Goal: Task Accomplishment & Management: Manage account settings

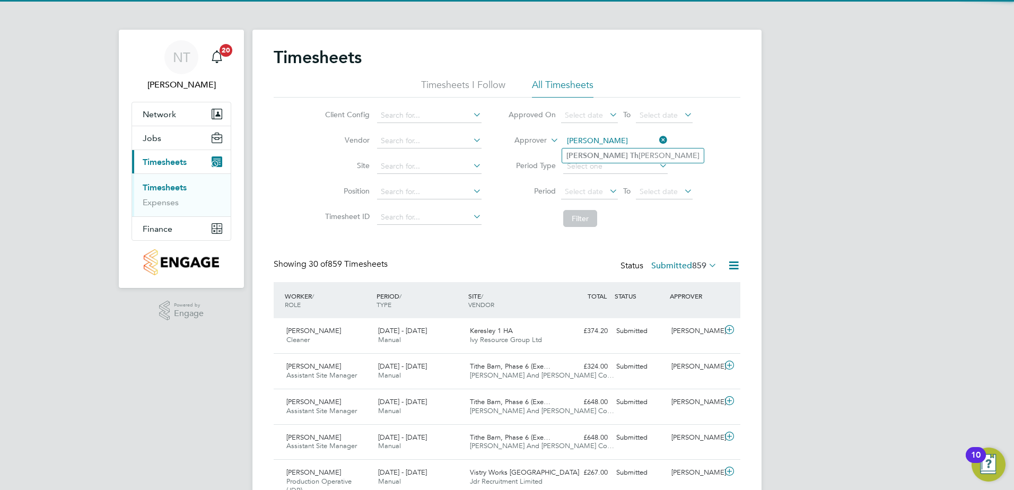
click at [600, 155] on li "Nick Th eaker" at bounding box center [633, 155] width 142 height 14
type input "[PERSON_NAME]"
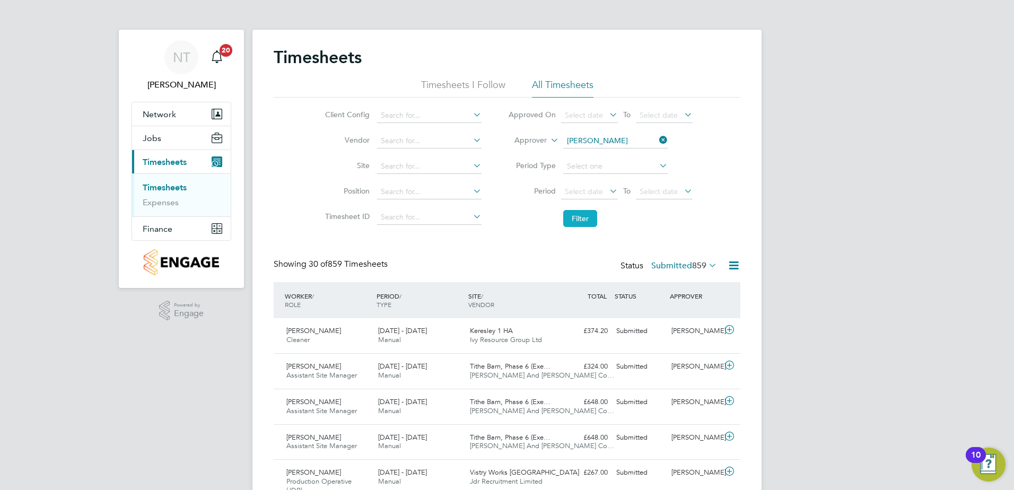
click at [583, 216] on button "Filter" at bounding box center [580, 218] width 34 height 17
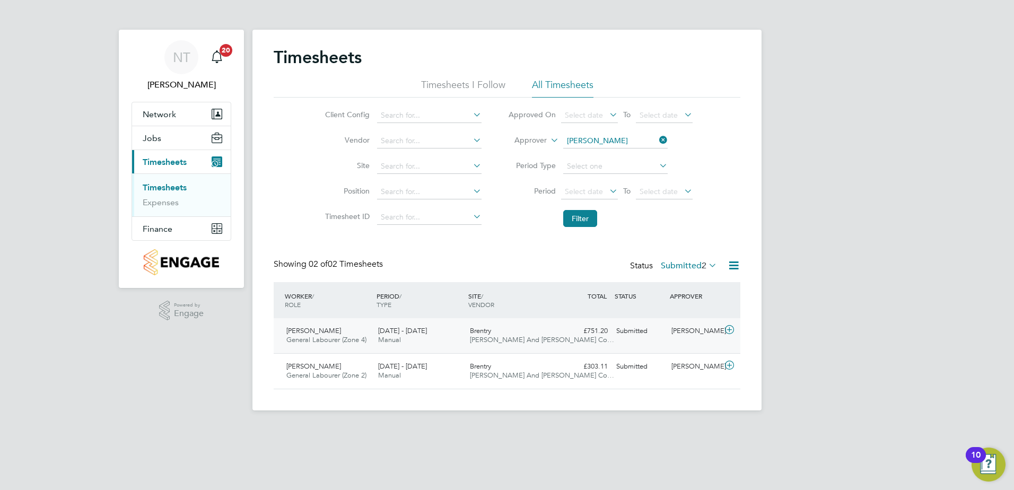
click at [725, 329] on icon at bounding box center [729, 330] width 13 height 8
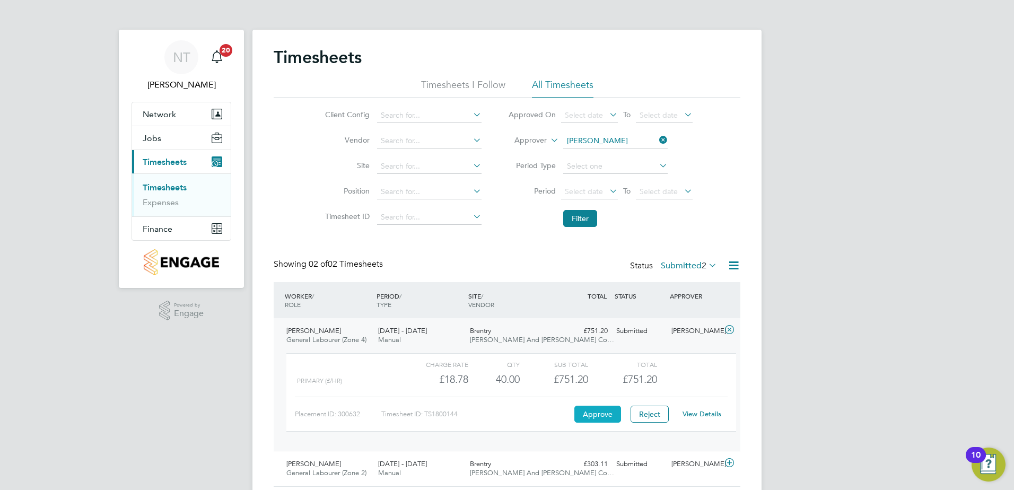
click at [588, 411] on button "Approve" at bounding box center [597, 414] width 47 height 17
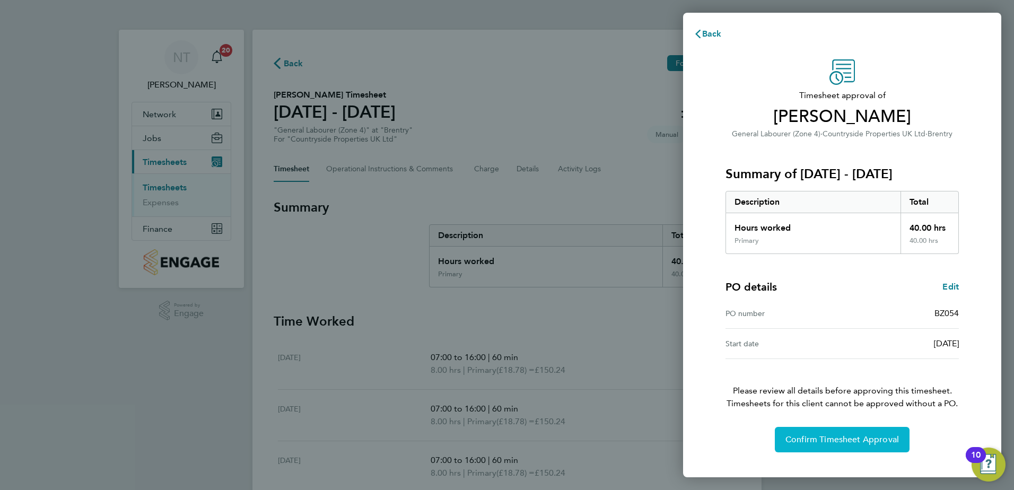
click at [829, 435] on span "Confirm Timesheet Approval" at bounding box center [841, 439] width 113 height 11
